Goal: Information Seeking & Learning: Find specific page/section

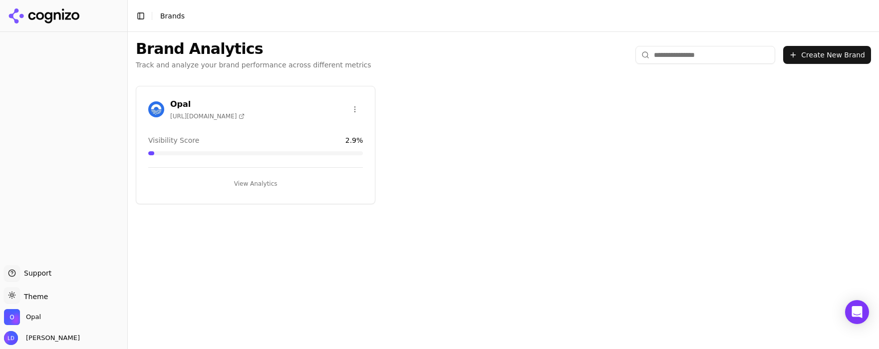
click at [265, 184] on button "View Analytics" at bounding box center [255, 184] width 215 height 16
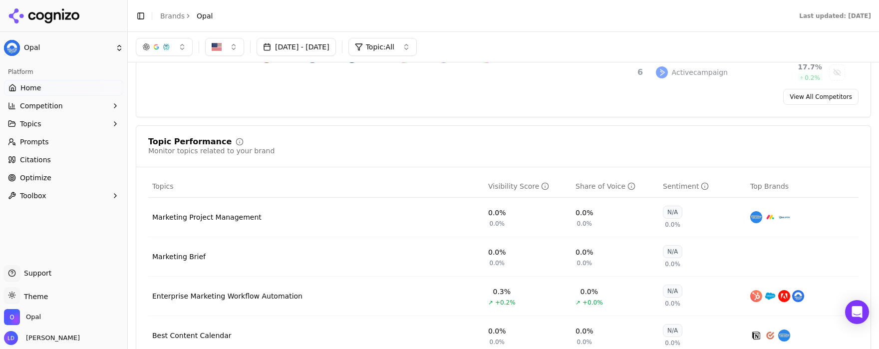
scroll to position [315, 0]
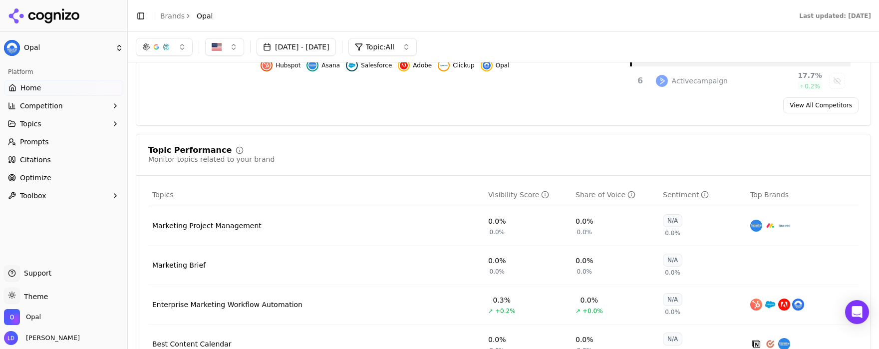
click at [38, 141] on span "Prompts" at bounding box center [34, 142] width 29 height 10
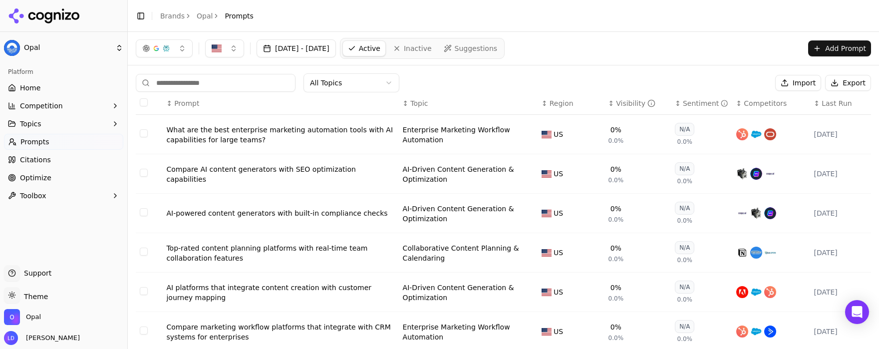
click at [609, 105] on div "↕ Visibility" at bounding box center [638, 103] width 59 height 10
click at [609, 103] on div "↕ Visibility" at bounding box center [638, 103] width 59 height 10
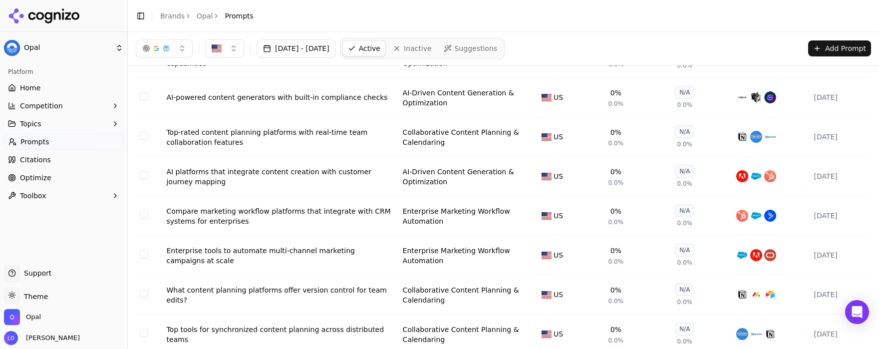
scroll to position [197, 0]
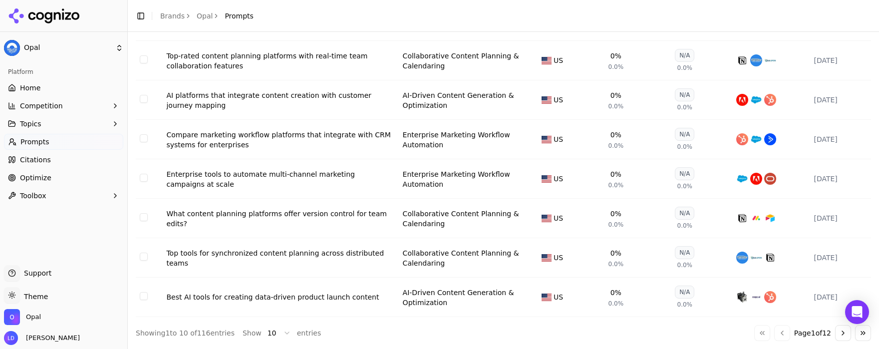
click at [835, 332] on button "Go to next page" at bounding box center [843, 333] width 16 height 16
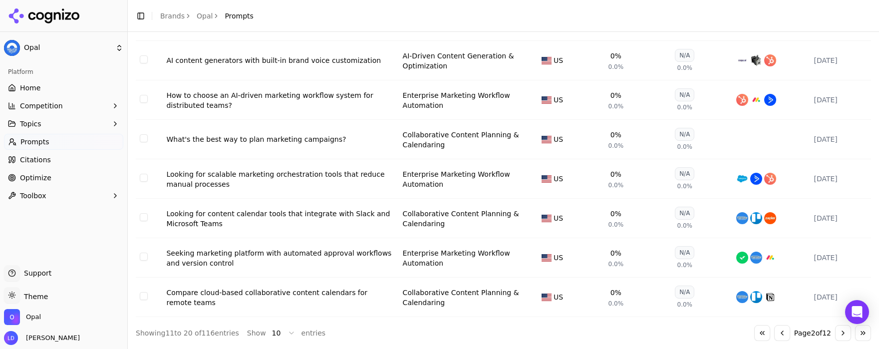
click at [835, 332] on button "Go to next page" at bounding box center [843, 333] width 16 height 16
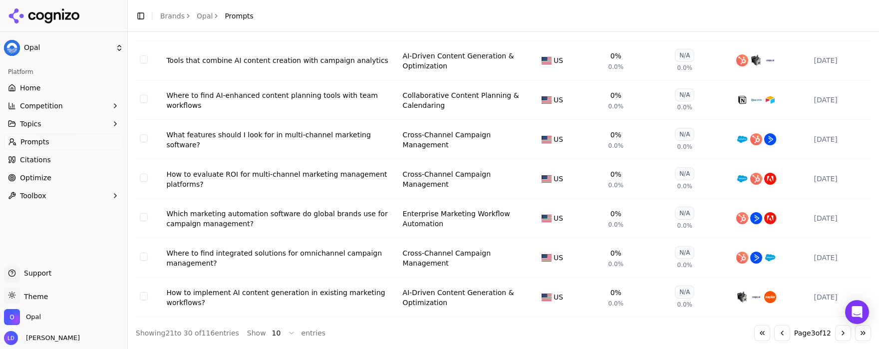
click at [835, 332] on button "Go to next page" at bounding box center [843, 333] width 16 height 16
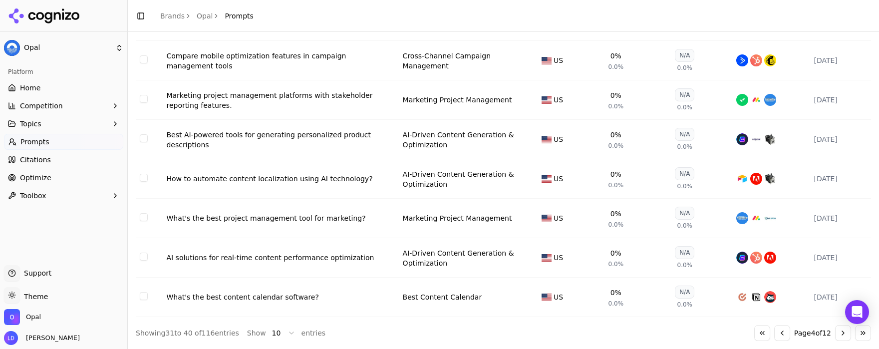
click at [835, 332] on button "Go to next page" at bounding box center [843, 333] width 16 height 16
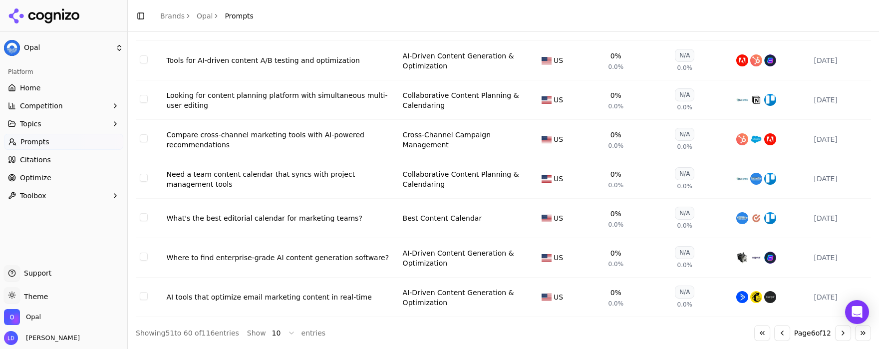
click at [835, 332] on button "Go to next page" at bounding box center [843, 333] width 16 height 16
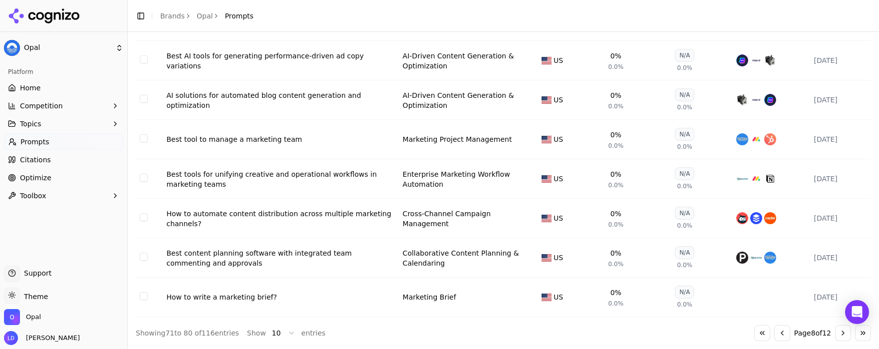
click at [835, 332] on button "Go to next page" at bounding box center [843, 333] width 16 height 16
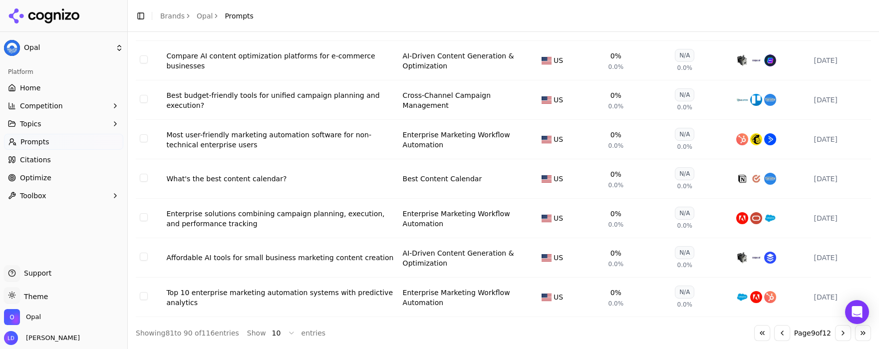
click at [835, 332] on button "Go to next page" at bounding box center [843, 333] width 16 height 16
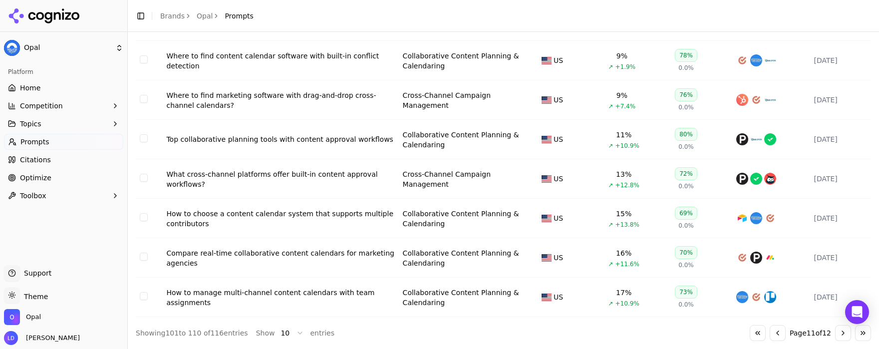
click at [835, 332] on button "Go to next page" at bounding box center [843, 333] width 16 height 16
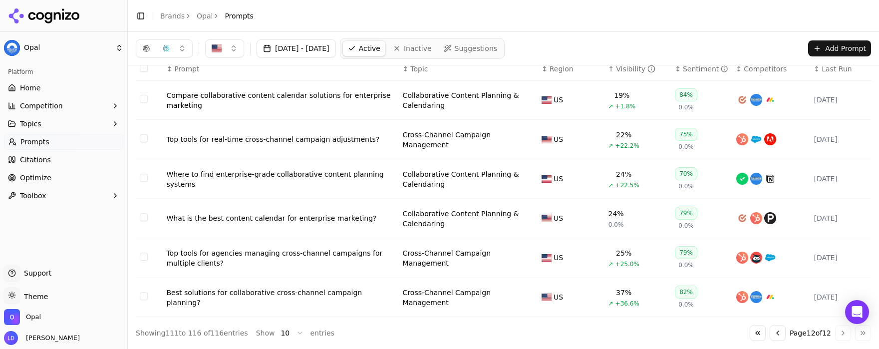
scroll to position [37, 0]
click at [833, 332] on div "Go to first page Go to previous page Page 12 of 12 Go to next page Go to last p…" at bounding box center [810, 333] width 121 height 16
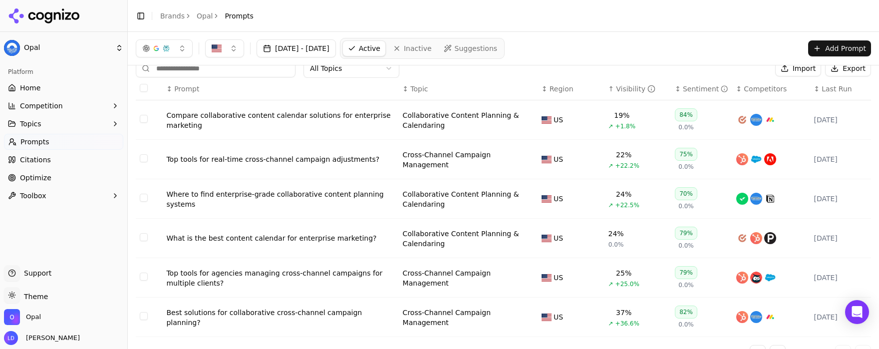
scroll to position [7, 0]
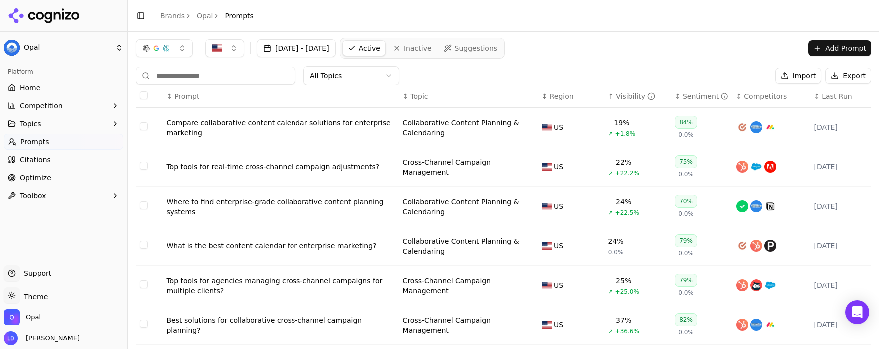
click at [609, 100] on div "↑ Visibility" at bounding box center [638, 96] width 59 height 10
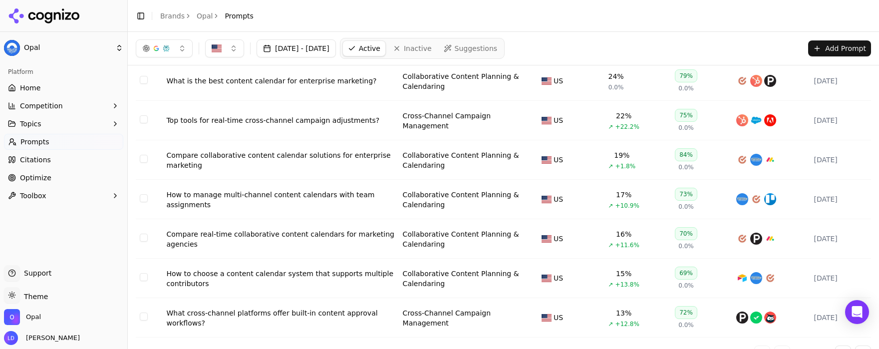
scroll to position [0, 0]
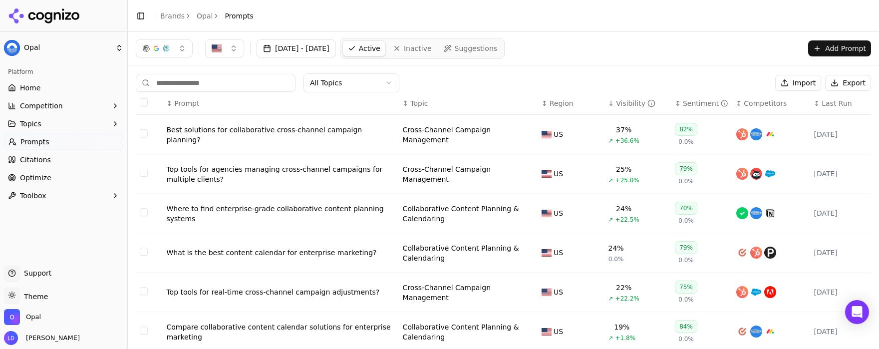
click at [386, 139] on div "Best solutions for collaborative cross-channel campaign planning?" at bounding box center [280, 135] width 228 height 20
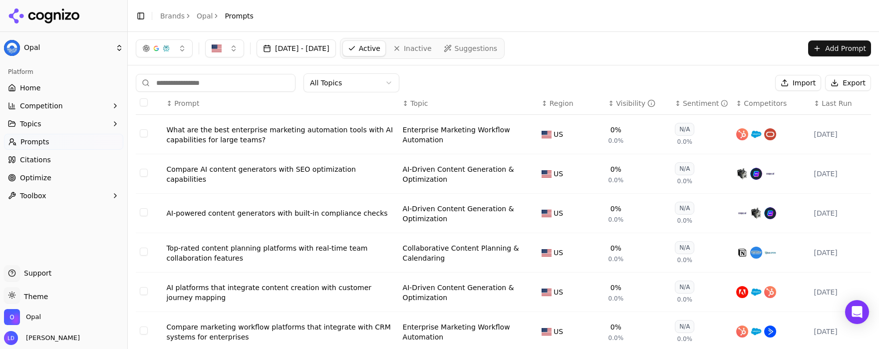
click at [609, 107] on div "↕ Visibility" at bounding box center [638, 103] width 59 height 10
click at [609, 105] on div "↑ Visibility" at bounding box center [638, 103] width 59 height 10
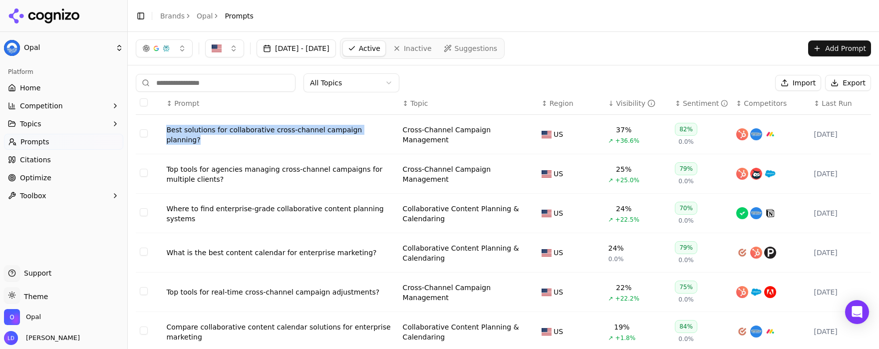
drag, startPoint x: 159, startPoint y: 138, endPoint x: 386, endPoint y: 139, distance: 226.7
click at [386, 139] on tr "Best solutions for collaborative cross-channel campaign planning? Cross-Channel…" at bounding box center [504, 134] width 736 height 39
copy tr "Best solutions for collaborative cross-channel campaign planning?"
click at [133, 104] on div "All Topics Import Export ↕ Prompt ↕ Topic ↕ Region ↓ Visibility ↕ Sentiment ↕ C…" at bounding box center [504, 303] width 752 height 476
